Goal: Use online tool/utility

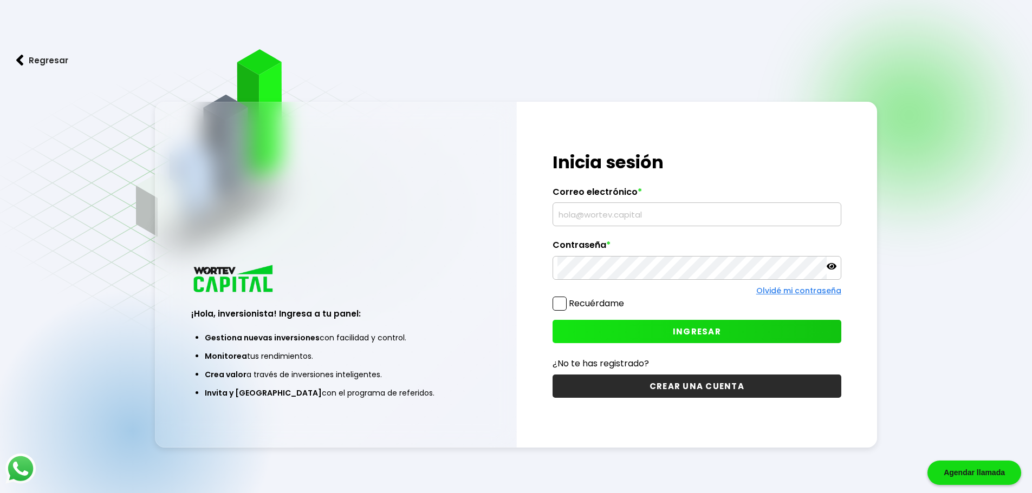
type input "[PERSON_NAME][EMAIL_ADDRESS][PERSON_NAME][DOMAIN_NAME]"
click at [831, 266] on icon at bounding box center [831, 266] width 10 height 6
click at [831, 266] on icon at bounding box center [831, 267] width 10 height 8
click at [563, 303] on span at bounding box center [559, 304] width 14 height 14
click at [626, 298] on input "Recuérdame" at bounding box center [626, 298] width 0 height 0
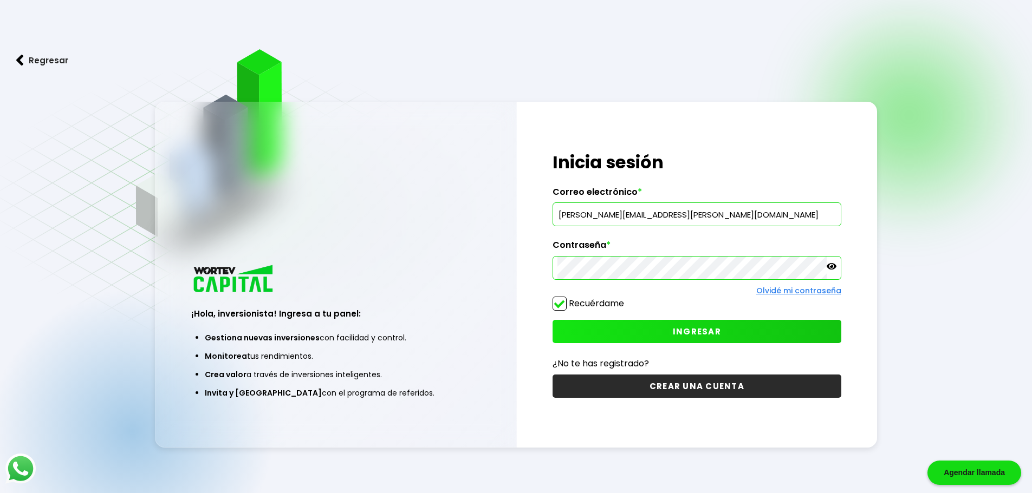
click at [609, 328] on button "INGRESAR" at bounding box center [696, 331] width 289 height 23
click at [772, 329] on button "INGRESAR" at bounding box center [696, 331] width 289 height 23
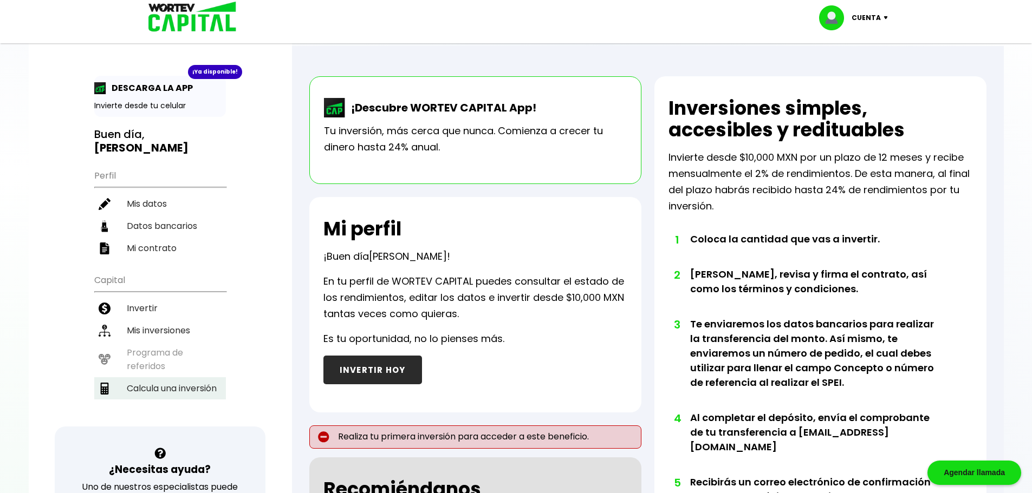
click at [151, 380] on li "Calcula una inversión" at bounding box center [160, 388] width 132 height 22
select select "1"
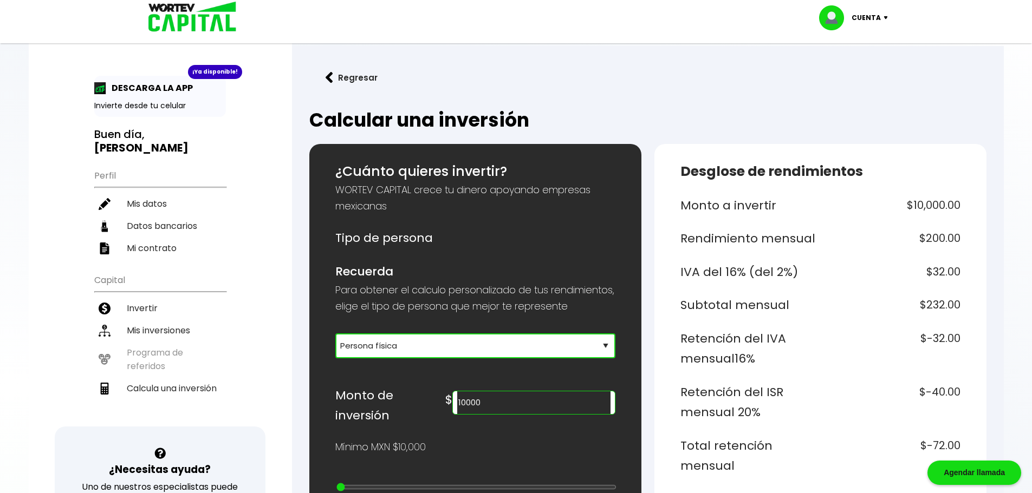
click at [402, 358] on select "Selecciona tu tipo de persona Persona Física que emite factura Persona física P…" at bounding box center [475, 346] width 280 height 25
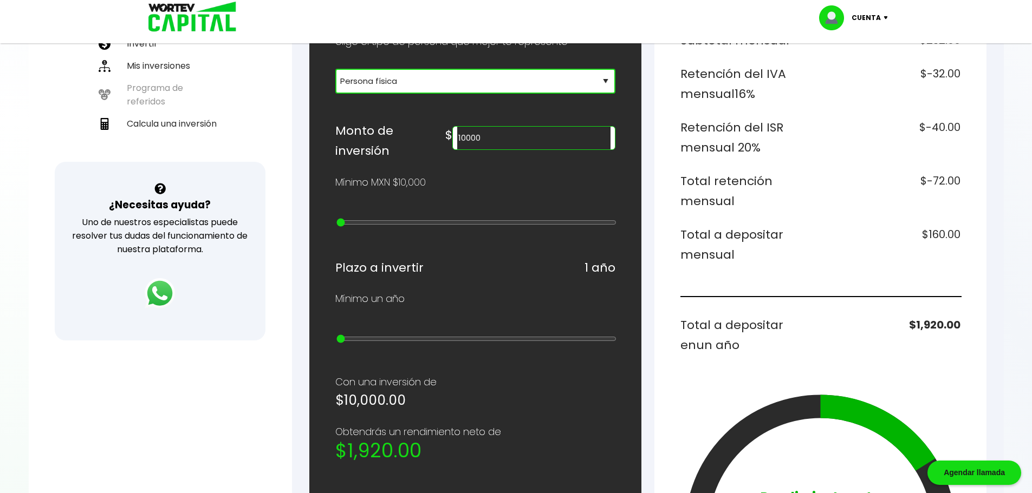
scroll to position [271, 0]
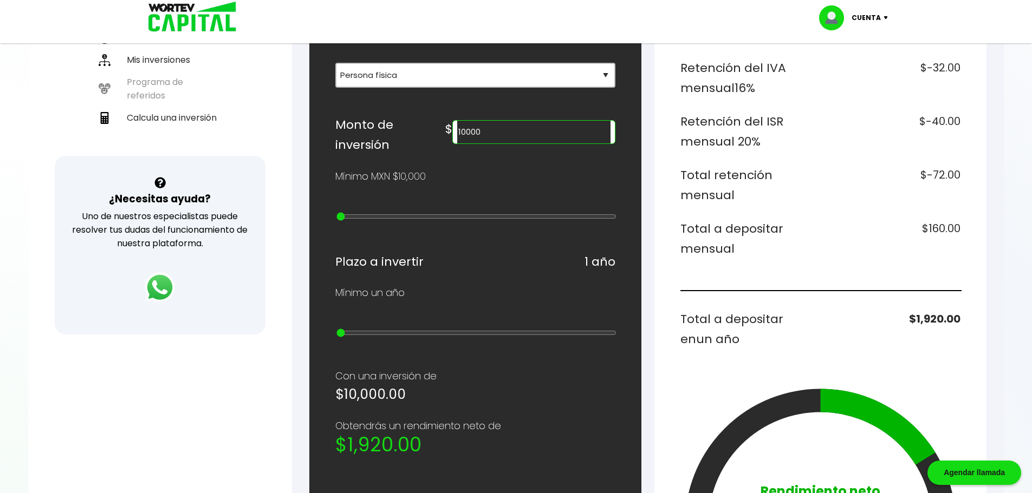
click at [539, 143] on input "10000" at bounding box center [533, 132] width 153 height 23
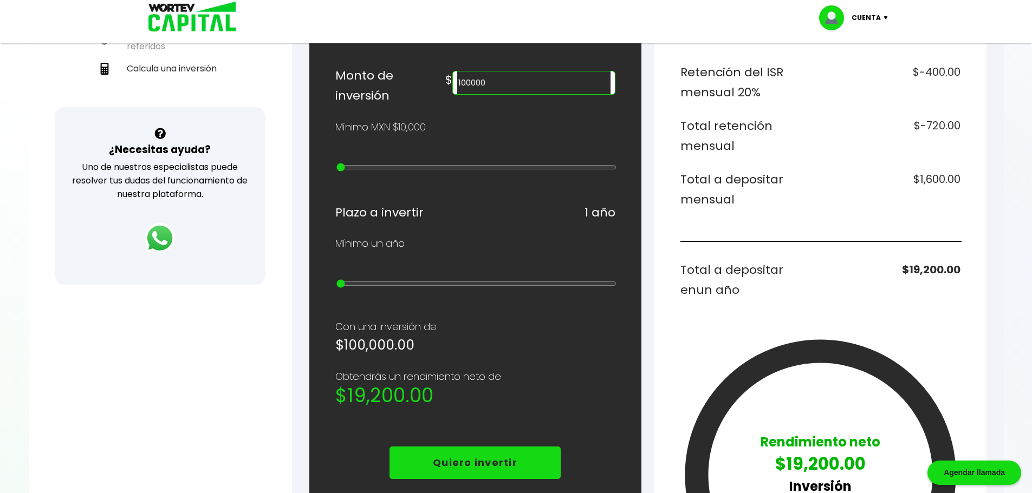
scroll to position [217, 0]
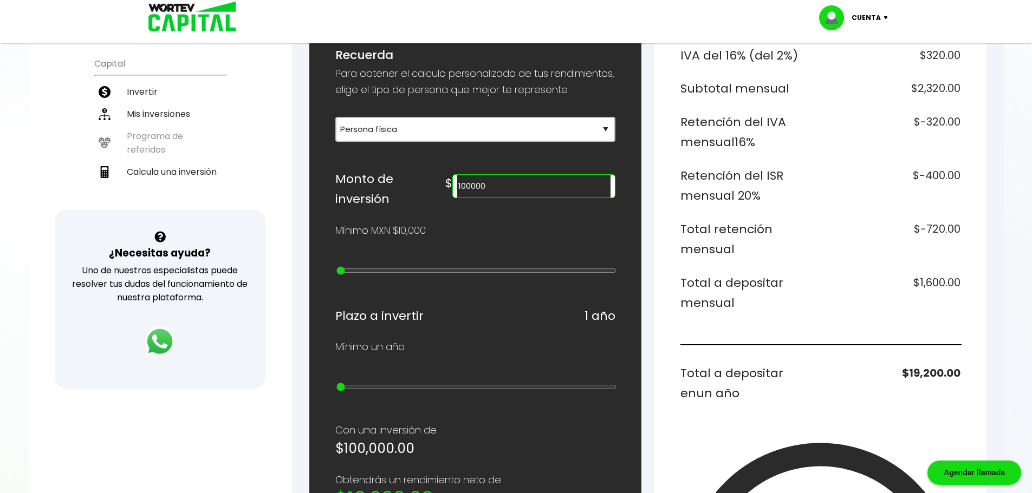
click at [531, 198] on input "100000" at bounding box center [533, 186] width 153 height 23
type input "1000000"
click at [524, 239] on div "Mínimo MXN $10,000" at bounding box center [475, 231] width 280 height 16
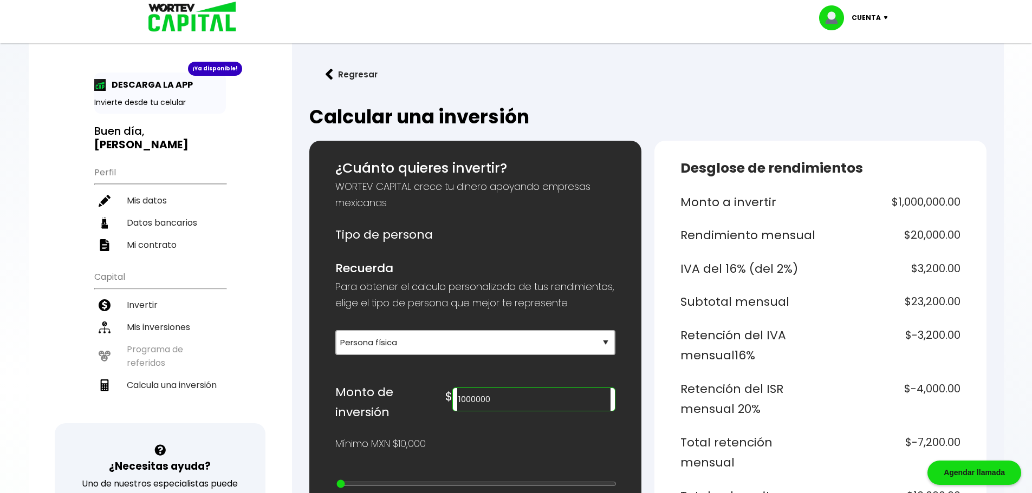
scroll to position [0, 0]
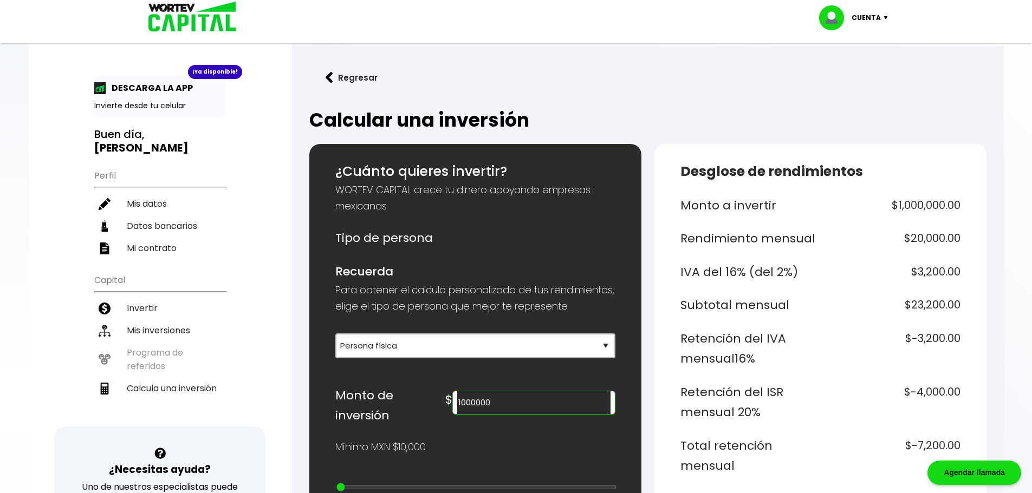
click at [24, 247] on div at bounding box center [516, 246] width 1032 height 493
